Goal: Information Seeking & Learning: Compare options

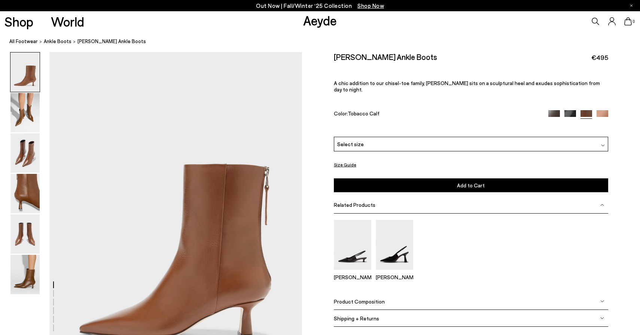
click at [553, 110] on img at bounding box center [555, 116] width 12 height 12
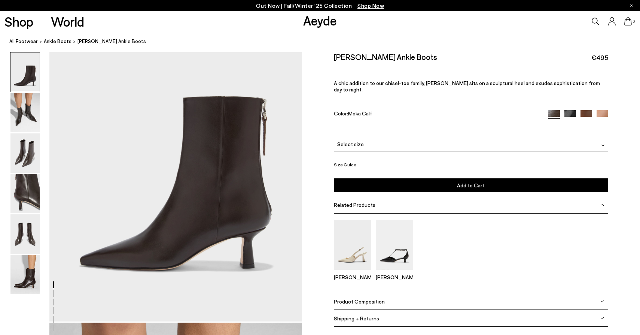
scroll to position [69, 0]
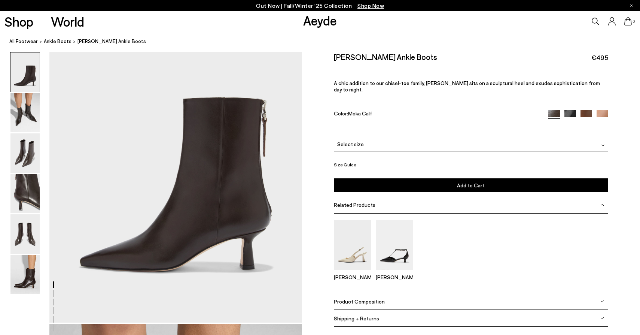
click at [567, 110] on img at bounding box center [571, 116] width 12 height 12
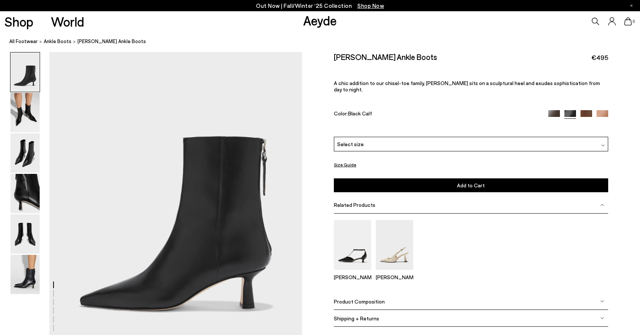
scroll to position [40, 0]
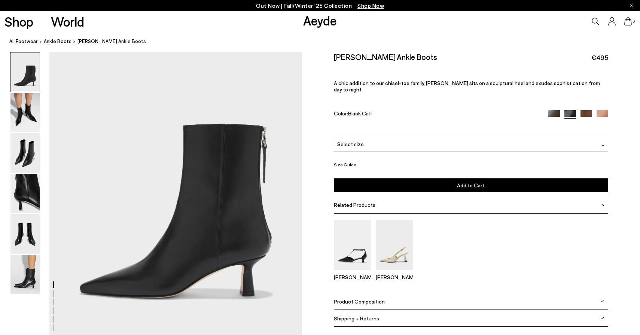
click at [591, 110] on img at bounding box center [587, 116] width 12 height 12
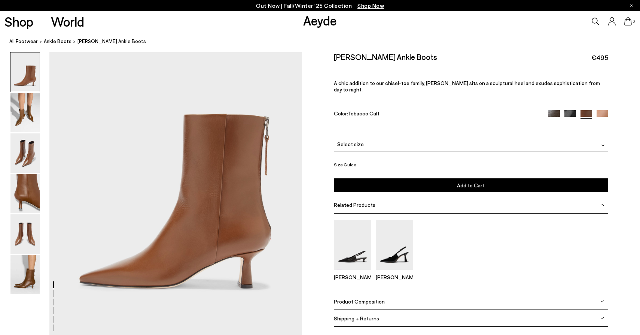
scroll to position [51, 0]
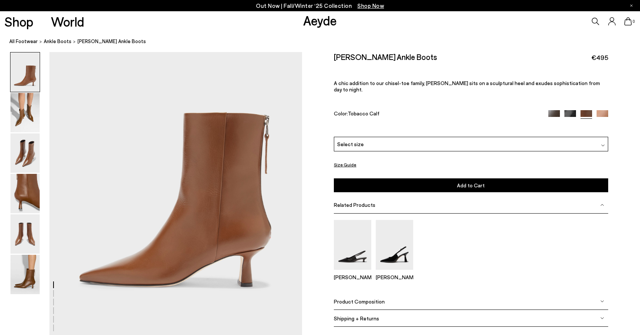
click at [599, 110] on img at bounding box center [603, 116] width 12 height 12
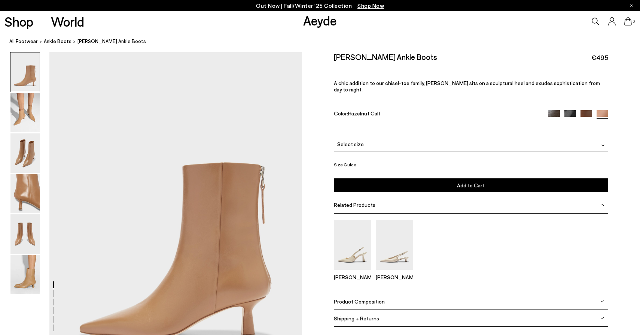
click at [583, 110] on img at bounding box center [587, 116] width 12 height 12
